Goal: Information Seeking & Learning: Learn about a topic

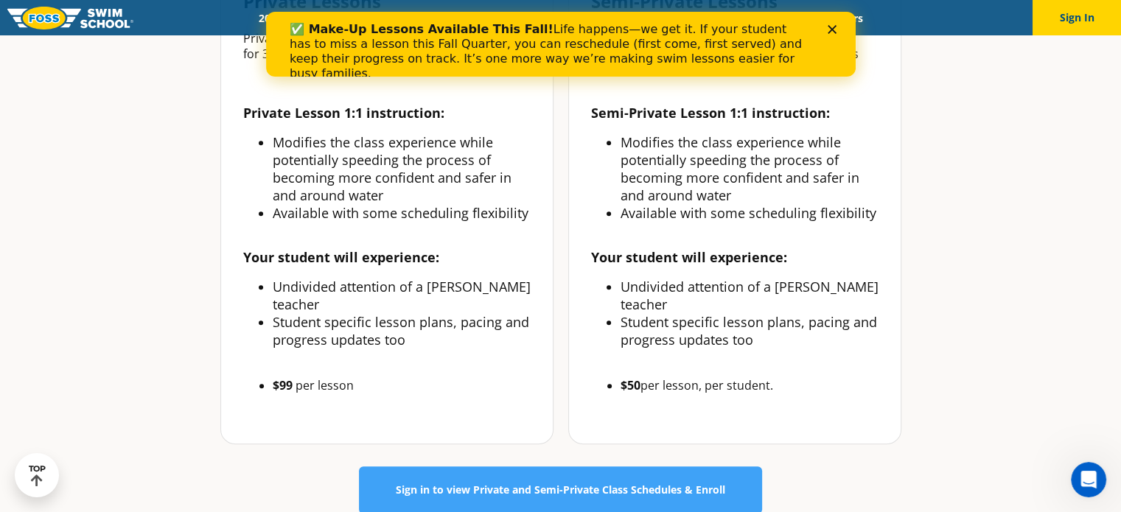
scroll to position [598, 0]
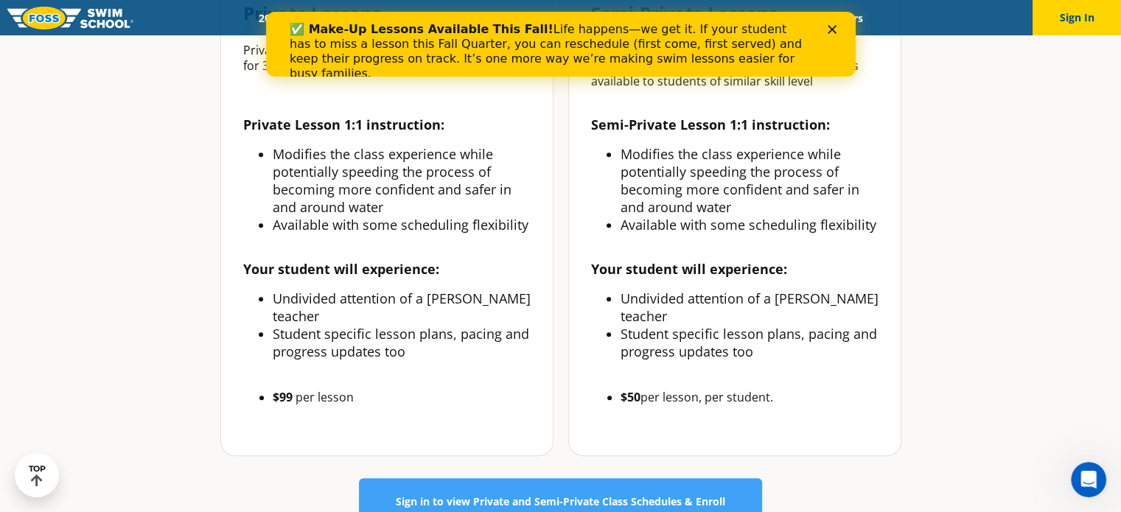
click at [836, 30] on div "Close" at bounding box center [834, 29] width 15 height 9
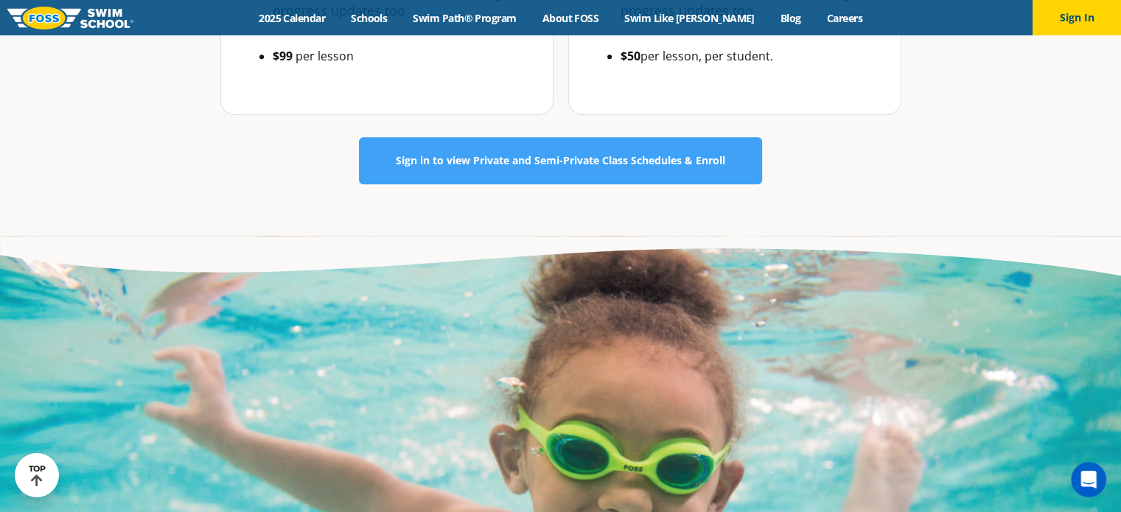
scroll to position [937, 0]
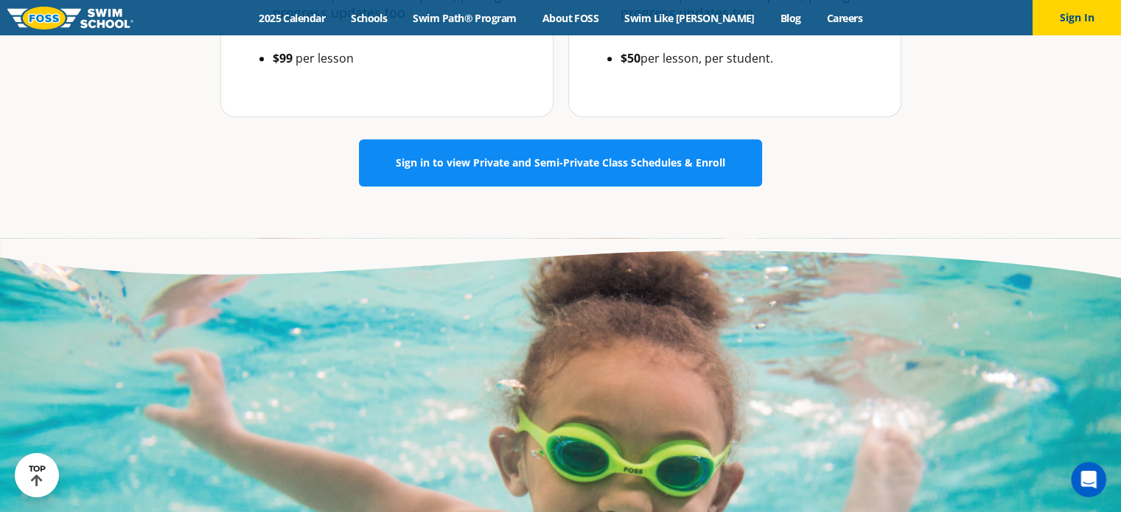
click at [675, 139] on link "Sign in to view Private and Semi-Private Class Schedules & Enroll" at bounding box center [560, 162] width 403 height 47
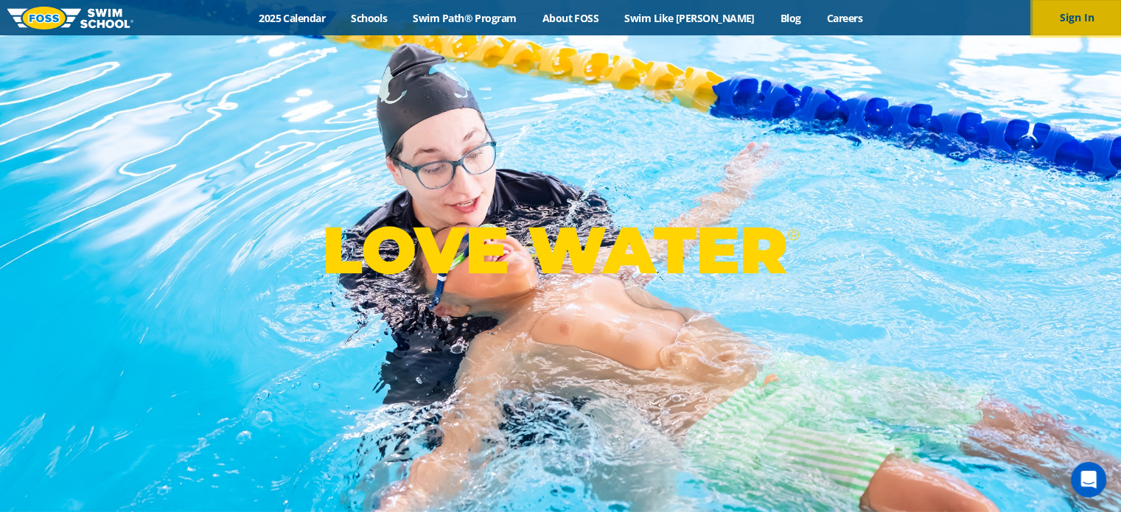
click at [1088, 24] on button "Sign In" at bounding box center [1076, 17] width 88 height 35
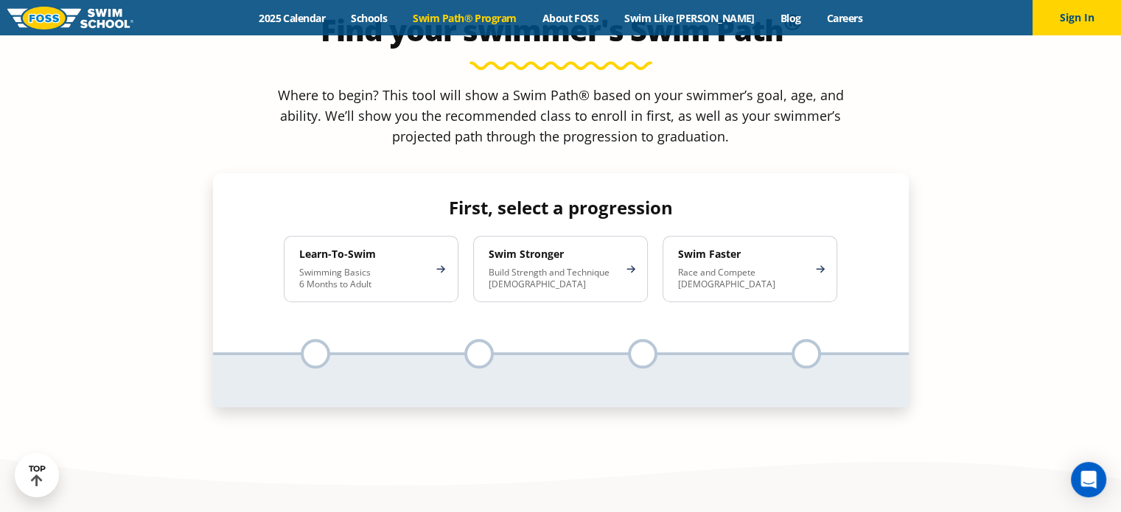
scroll to position [1397, 0]
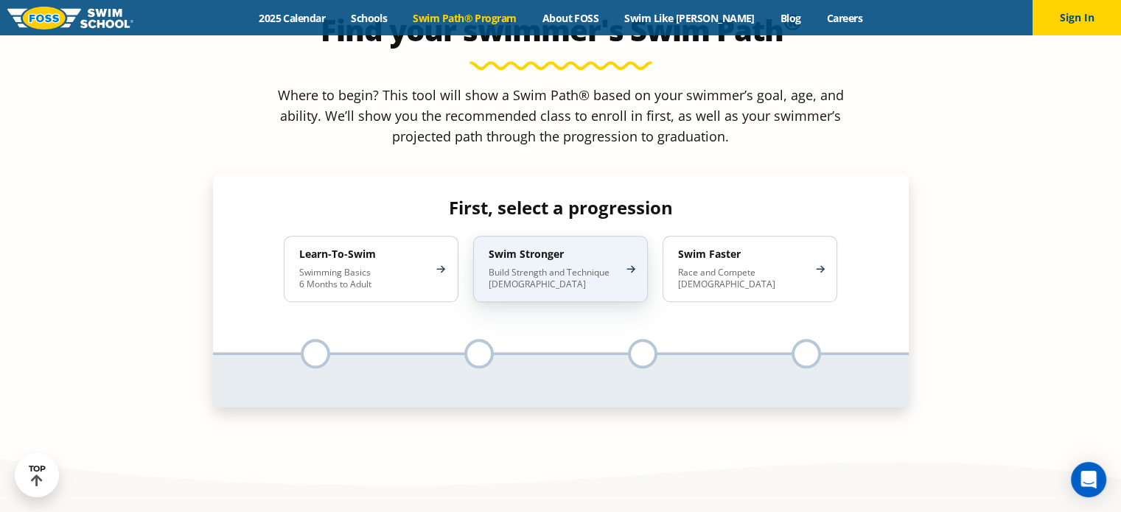
click at [623, 236] on div "Swim Stronger Build Strength and Technique 5-13 Years Old" at bounding box center [560, 269] width 175 height 66
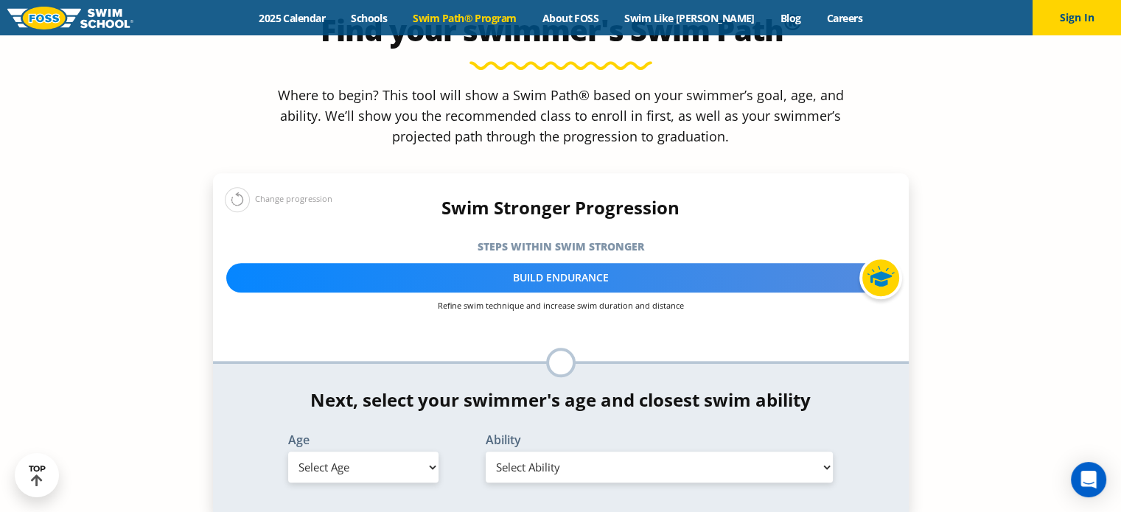
click at [416, 452] on select "Select Age 6 months - 1 year 1 year 2 years 3 years 4 years 5 years 6 years 7 y…" at bounding box center [363, 467] width 150 height 31
select select "5-years"
click at [288, 452] on select "Select Age 6 months - 1 year 1 year 2 years 3 years 4 years 5 years 6 years 7 y…" at bounding box center [363, 467] width 150 height 31
click at [627, 452] on select "Select Ability First in-water experience When in the water, reliant on a life j…" at bounding box center [660, 467] width 348 height 31
select select "5-years-swims-front-crawl-and-backstroke-for-25-ft-with-a-flip-from-stomach-to-…"
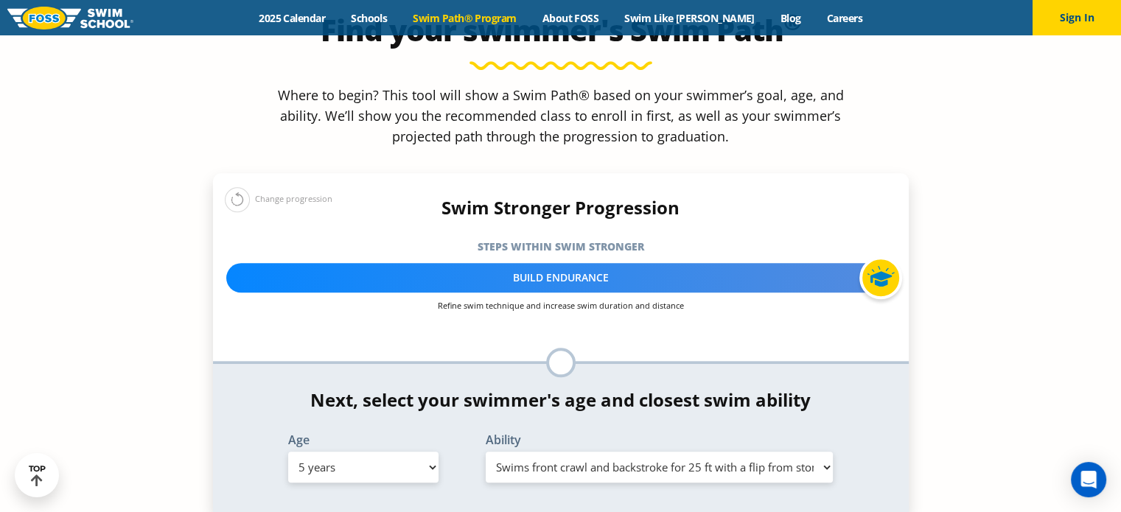
click at [486, 452] on select "Select Ability First in-water experience When in the water, reliant on a life j…" at bounding box center [660, 467] width 348 height 31
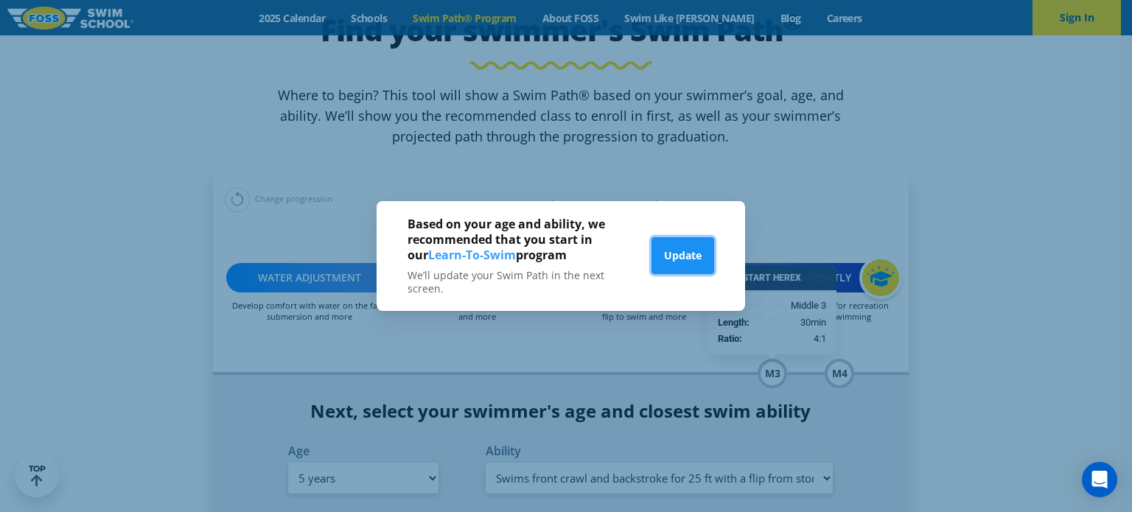
click at [675, 258] on button "Update" at bounding box center [682, 255] width 63 height 37
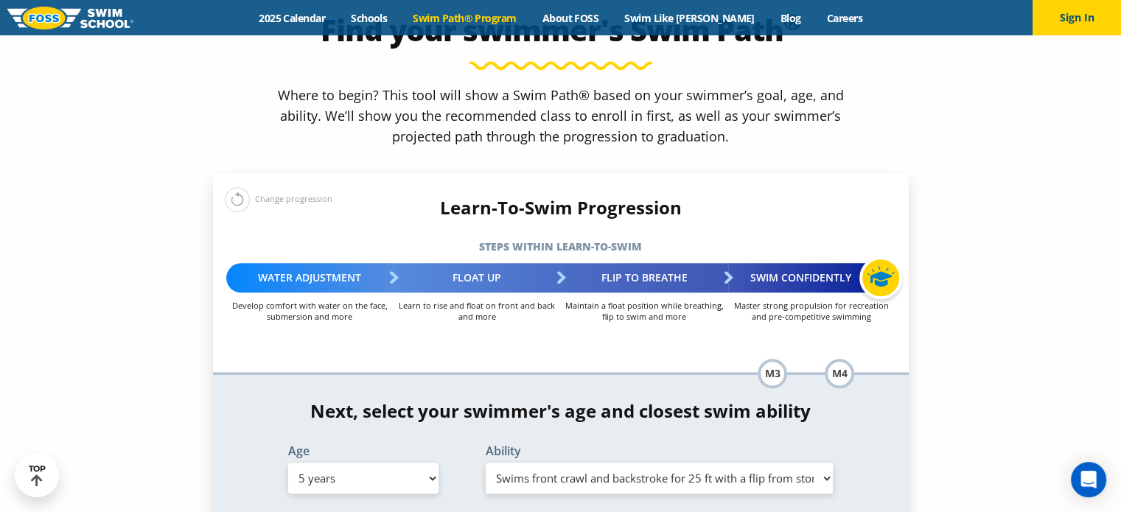
click at [423, 463] on select "Select Age 6 months - 1 year 1 year 2 years 3 years 4 years 5 years 6 years 7 y…" at bounding box center [363, 478] width 150 height 31
select select "4-years"
click at [288, 463] on select "Select Age 6 months - 1 year 1 year 2 years 3 years 4 years 5 years 6 years 7 y…" at bounding box center [363, 478] width 150 height 31
click at [584, 463] on select "Select Ability First in-water experience When in the water, reliant on a life j…" at bounding box center [660, 478] width 348 height 31
select select "4-years-in-open-water-able-to-swim-for-at-least-15-ft-back-to-safety-while-flip…"
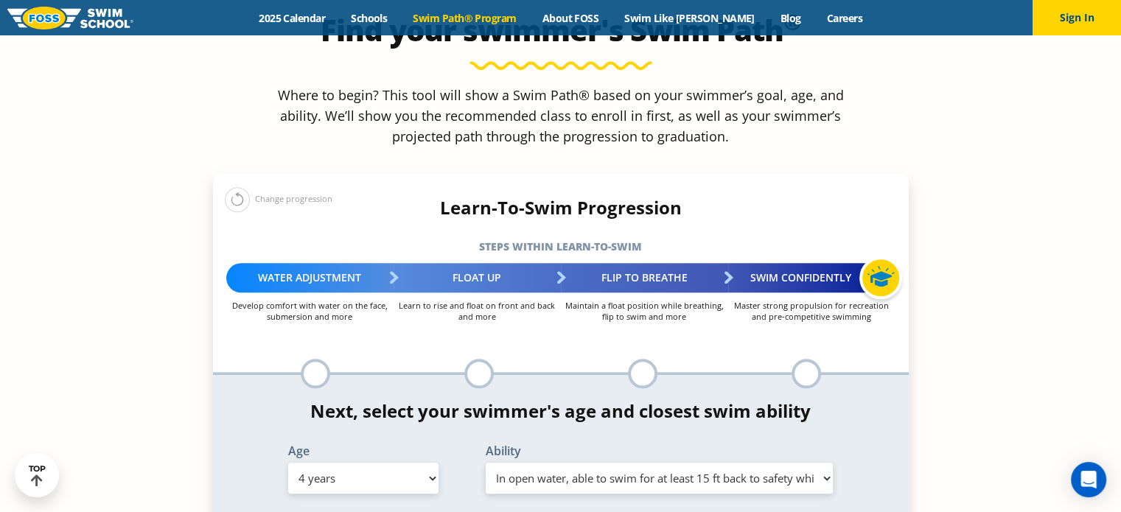
click at [486, 463] on select "Select Ability First in-water experience When in the water, reliant on a life j…" at bounding box center [660, 478] width 348 height 31
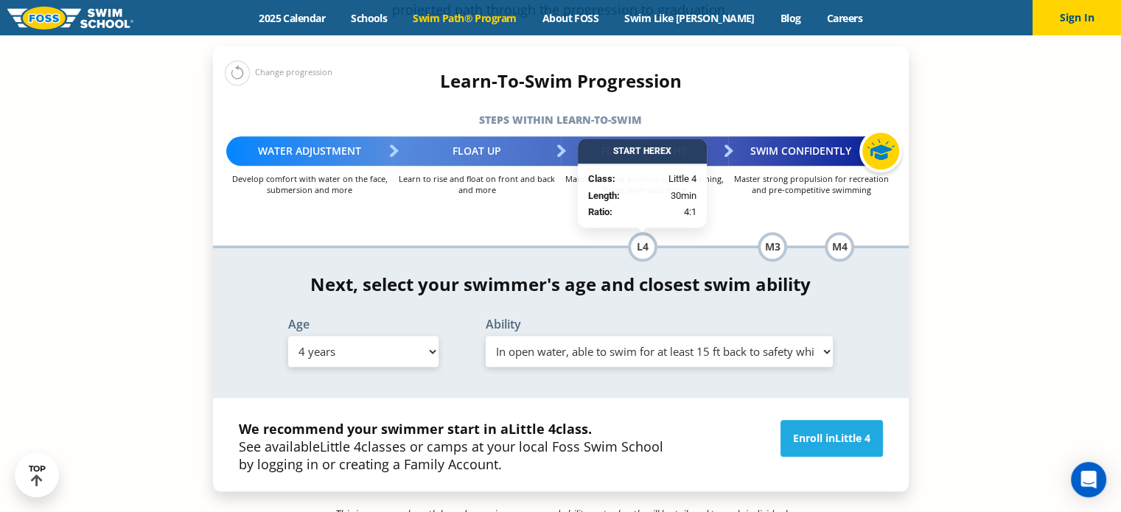
scroll to position [1526, 0]
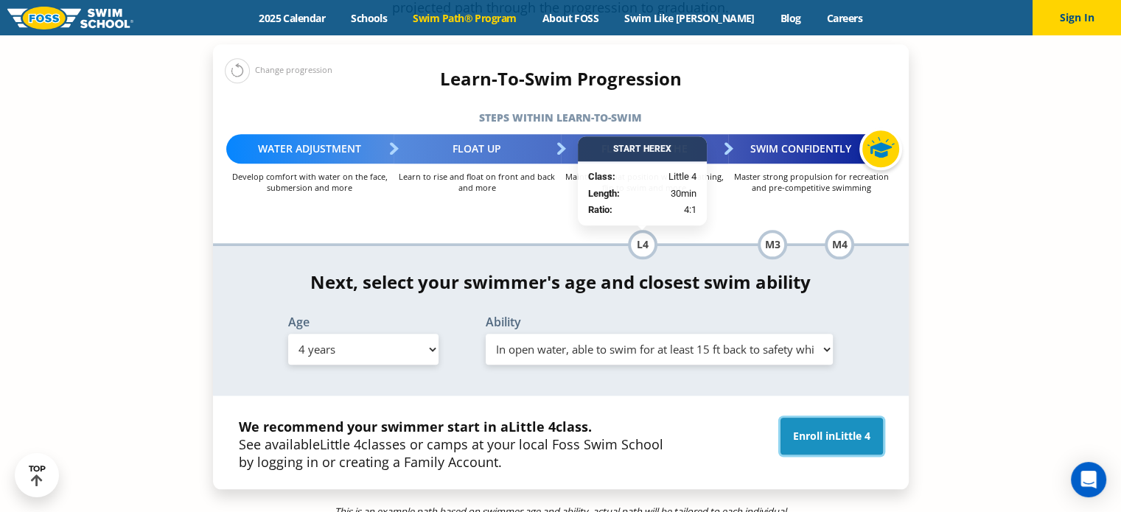
click at [855, 429] on span "Little 4" at bounding box center [852, 436] width 35 height 14
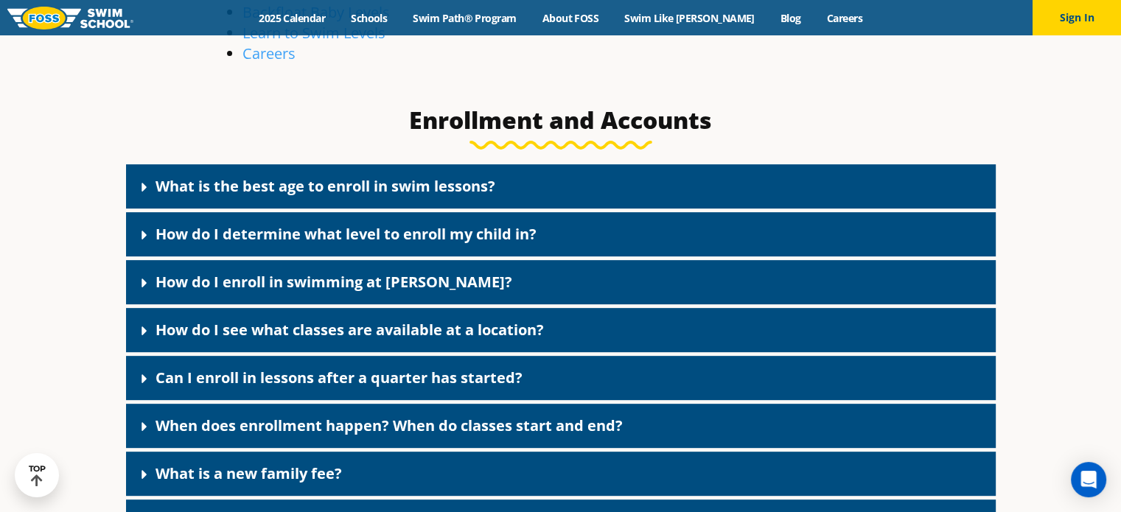
scroll to position [501, 0]
click at [139, 183] on icon at bounding box center [144, 186] width 15 height 15
